Goal: Transaction & Acquisition: Subscribe to service/newsletter

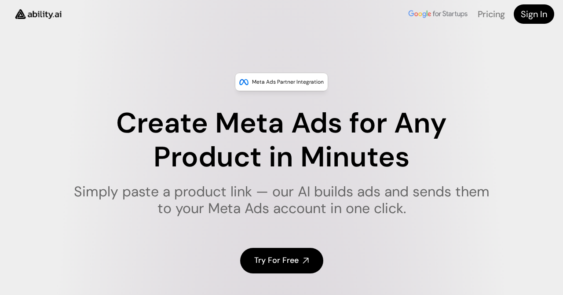
click at [288, 261] on h4 "Try For Free" at bounding box center [276, 260] width 44 height 11
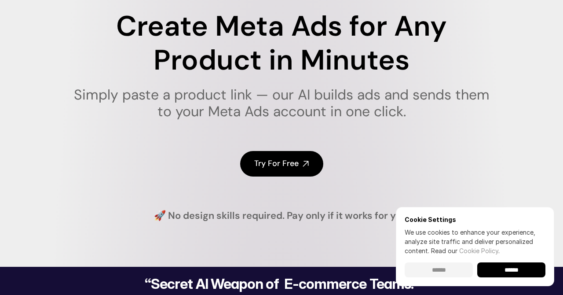
scroll to position [120, 0]
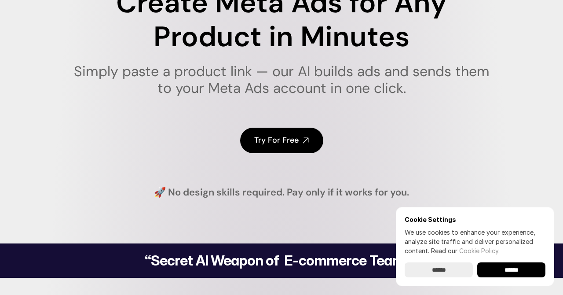
click at [436, 267] on input "******" at bounding box center [439, 269] width 68 height 15
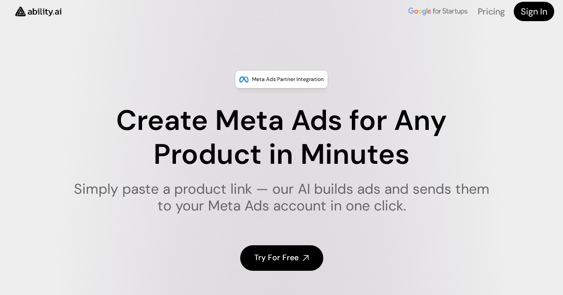
scroll to position [0, 0]
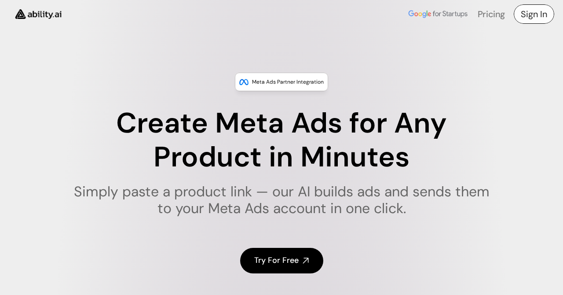
click at [521, 16] on h4 "Sign In" at bounding box center [534, 14] width 26 height 12
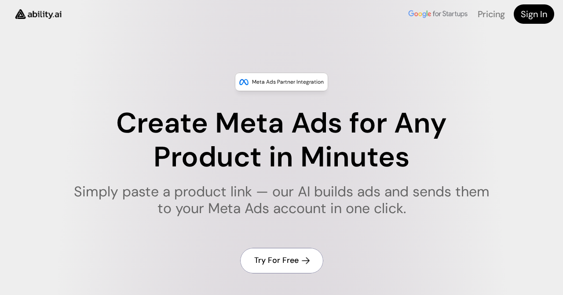
click at [305, 264] on icon at bounding box center [306, 261] width 10 height 10
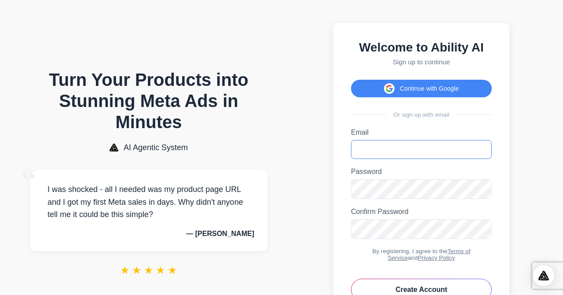
click at [390, 148] on input "Email" at bounding box center [421, 149] width 141 height 19
type input "**********"
click at [482, 193] on icon "Toggle password visibility" at bounding box center [482, 188] width 9 height 9
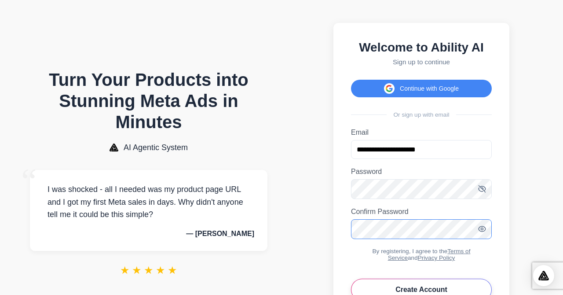
click at [351, 279] on button "Create Account" at bounding box center [421, 290] width 141 height 22
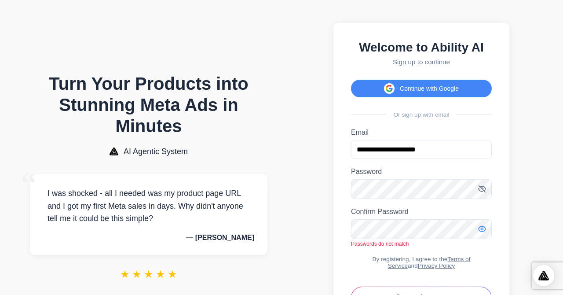
click at [482, 232] on icon "Toggle password visibility" at bounding box center [482, 228] width 9 height 9
click at [351, 286] on button "Create Account" at bounding box center [421, 297] width 141 height 22
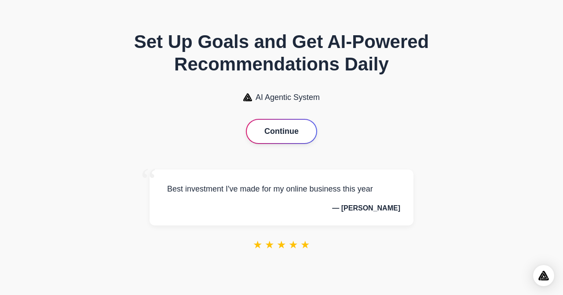
click at [281, 136] on button "Continue" at bounding box center [282, 131] width 70 height 23
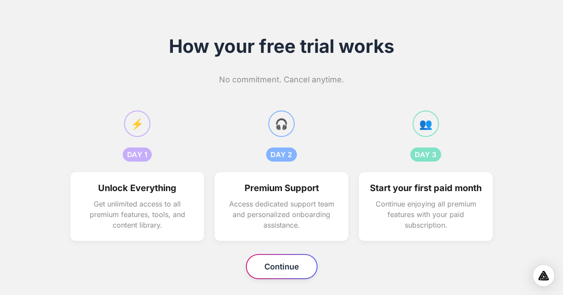
click at [286, 271] on button "Continue" at bounding box center [282, 266] width 70 height 23
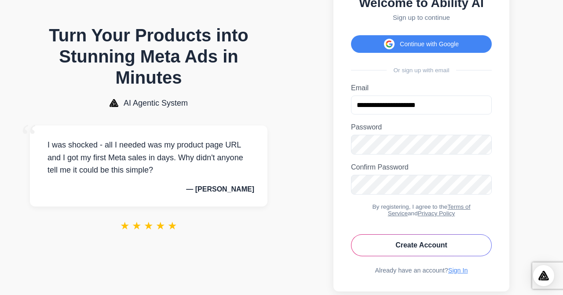
scroll to position [69, 0]
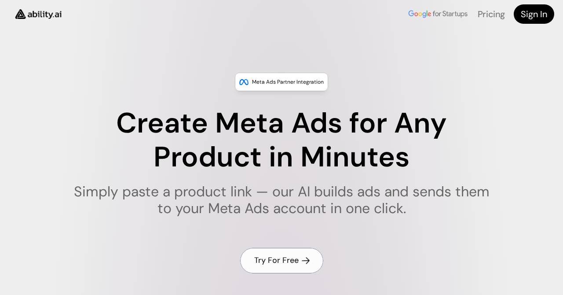
click at [298, 258] on h4 "Try For Free" at bounding box center [276, 260] width 44 height 11
